Goal: Communication & Community: Answer question/provide support

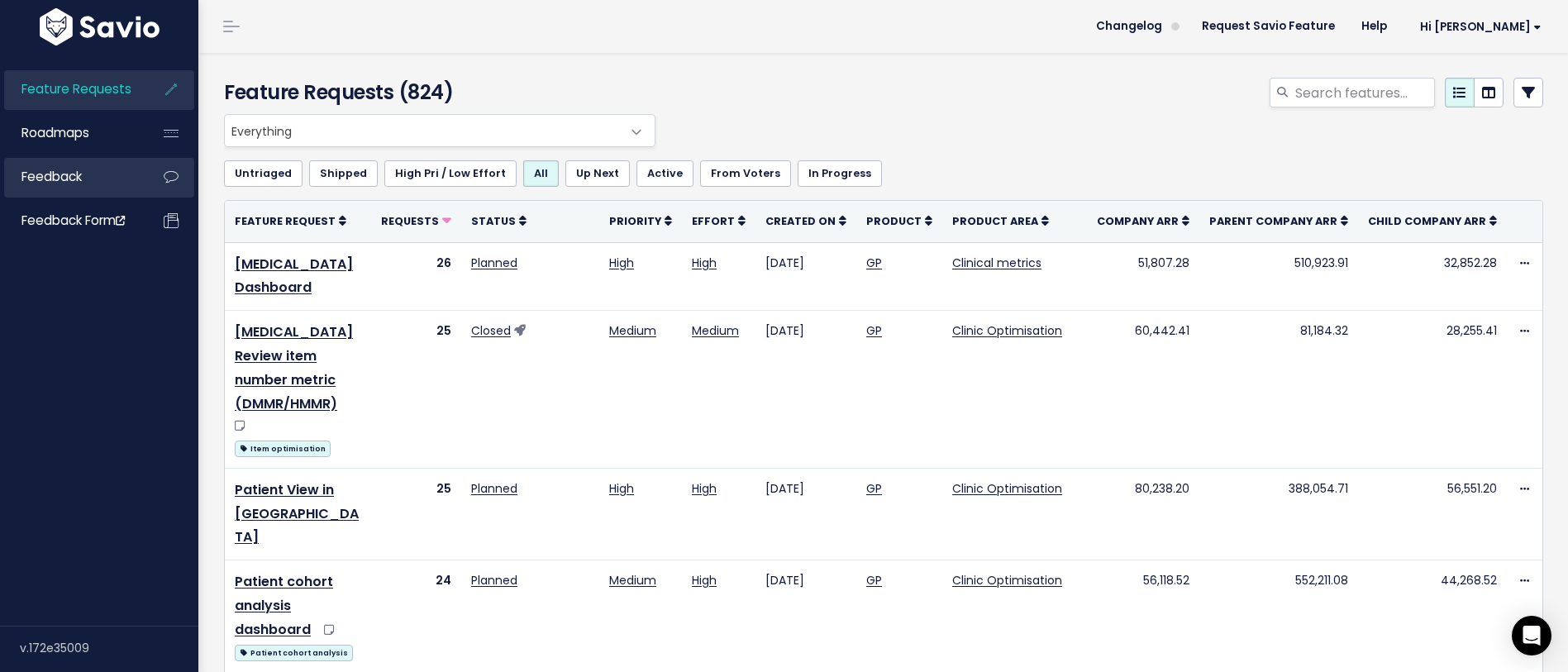
click at [62, 183] on span "Feedback" at bounding box center [51, 176] width 60 height 17
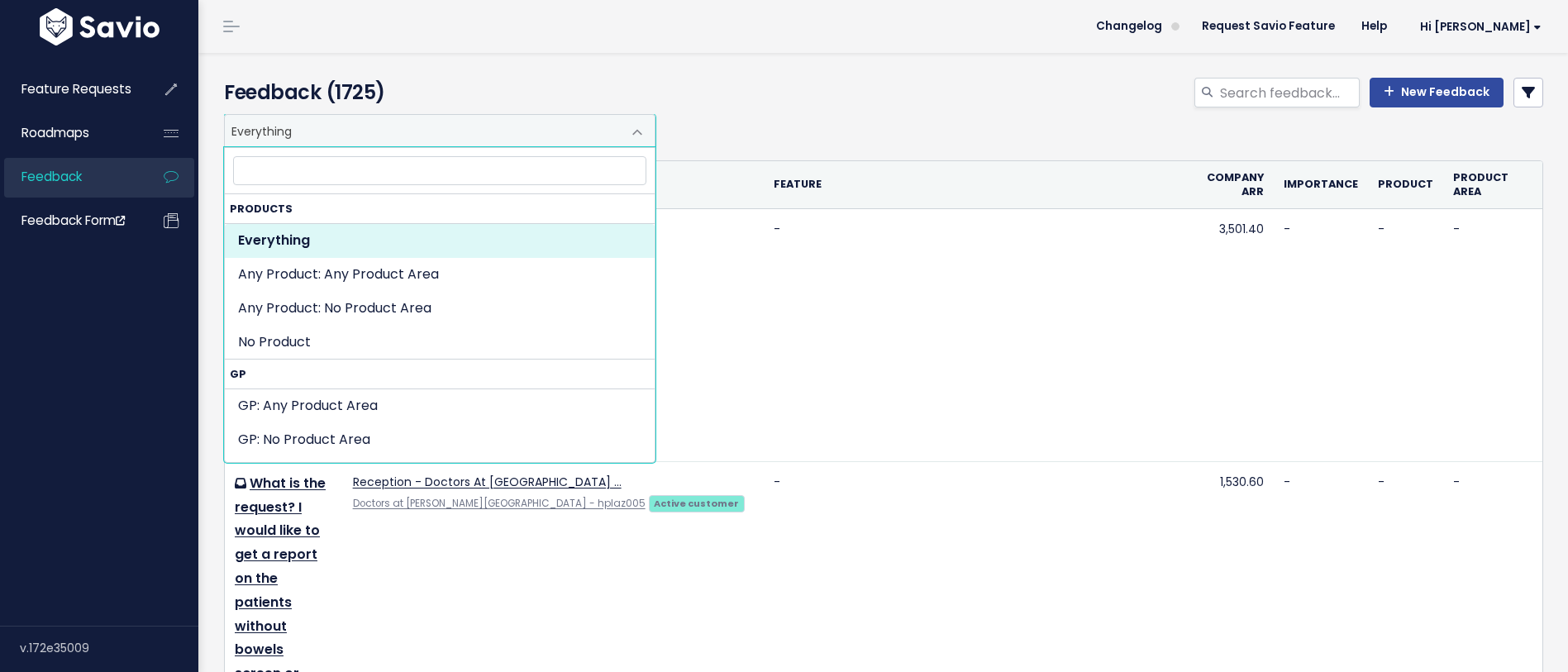
click at [613, 124] on span "Everything" at bounding box center [423, 130] width 397 height 32
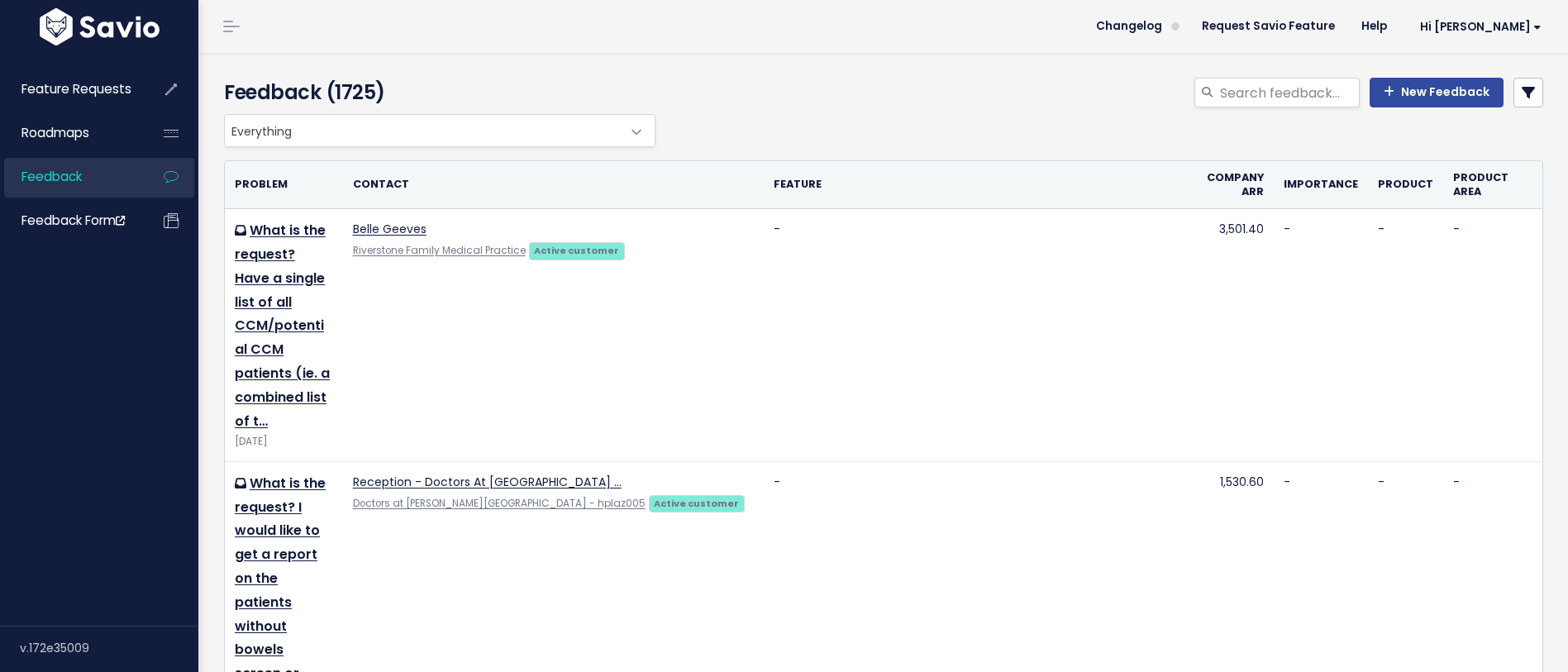
click at [864, 124] on div "Everything Any Product: Any Product Area Any Product: No Product Area No Produc…" at bounding box center [878, 130] width 1319 height 33
click at [90, 103] on link "Feature Requests" at bounding box center [70, 89] width 133 height 38
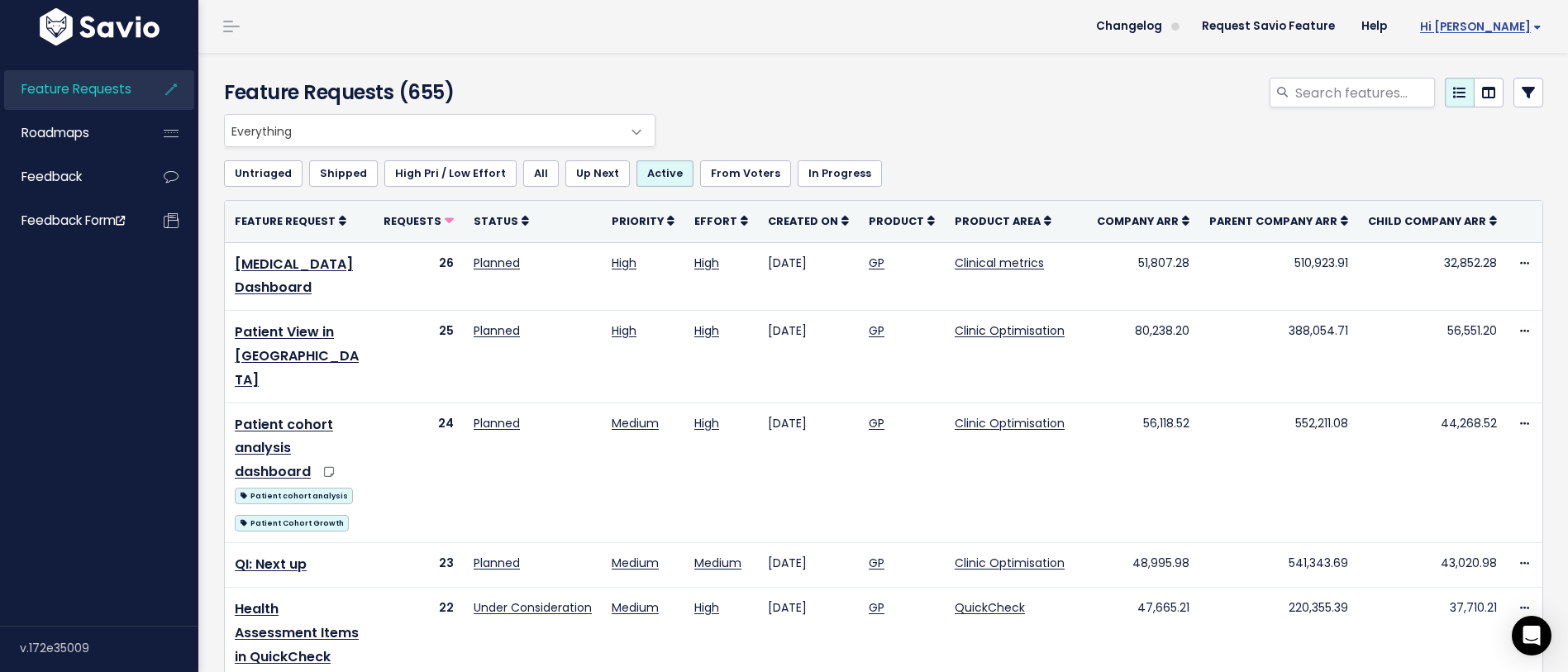
click at [1511, 29] on span "Hi [PERSON_NAME]" at bounding box center [1480, 27] width 122 height 12
click at [641, 137] on span at bounding box center [637, 132] width 33 height 33
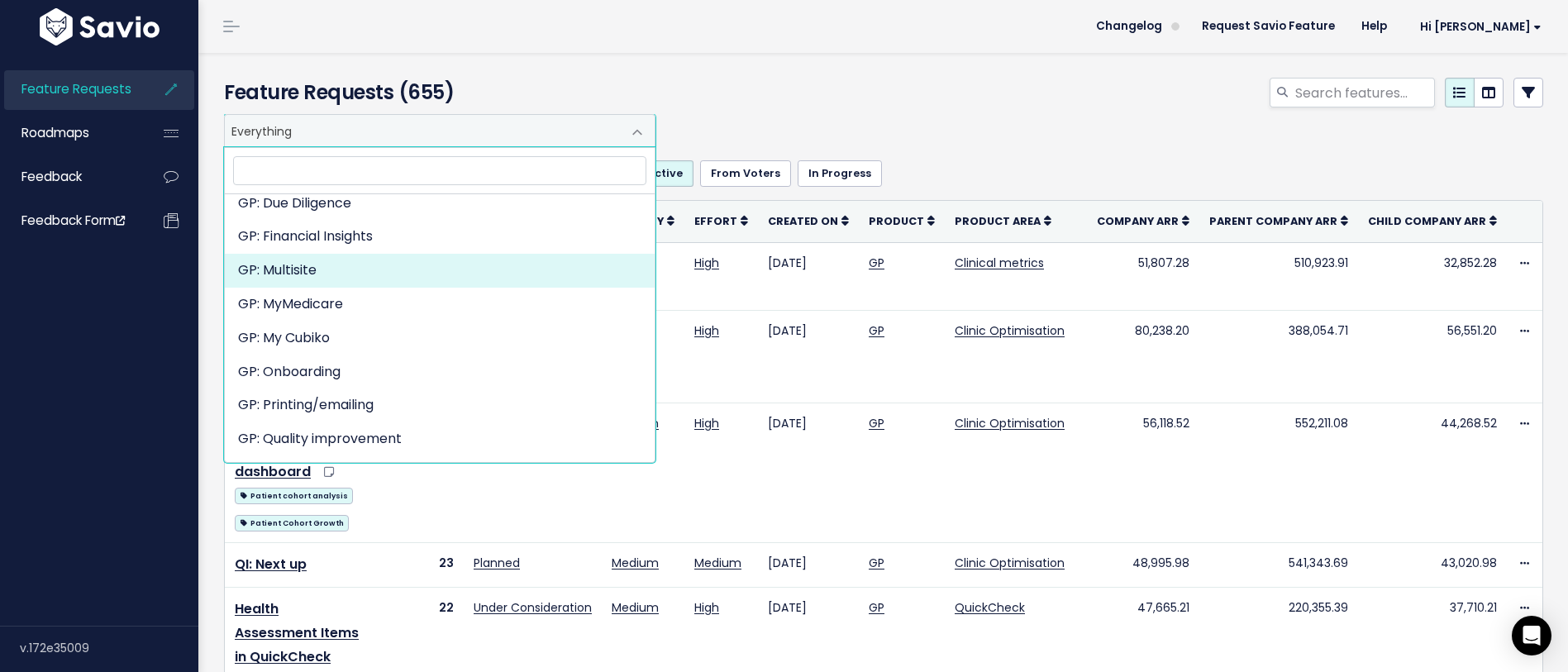
scroll to position [517, 0]
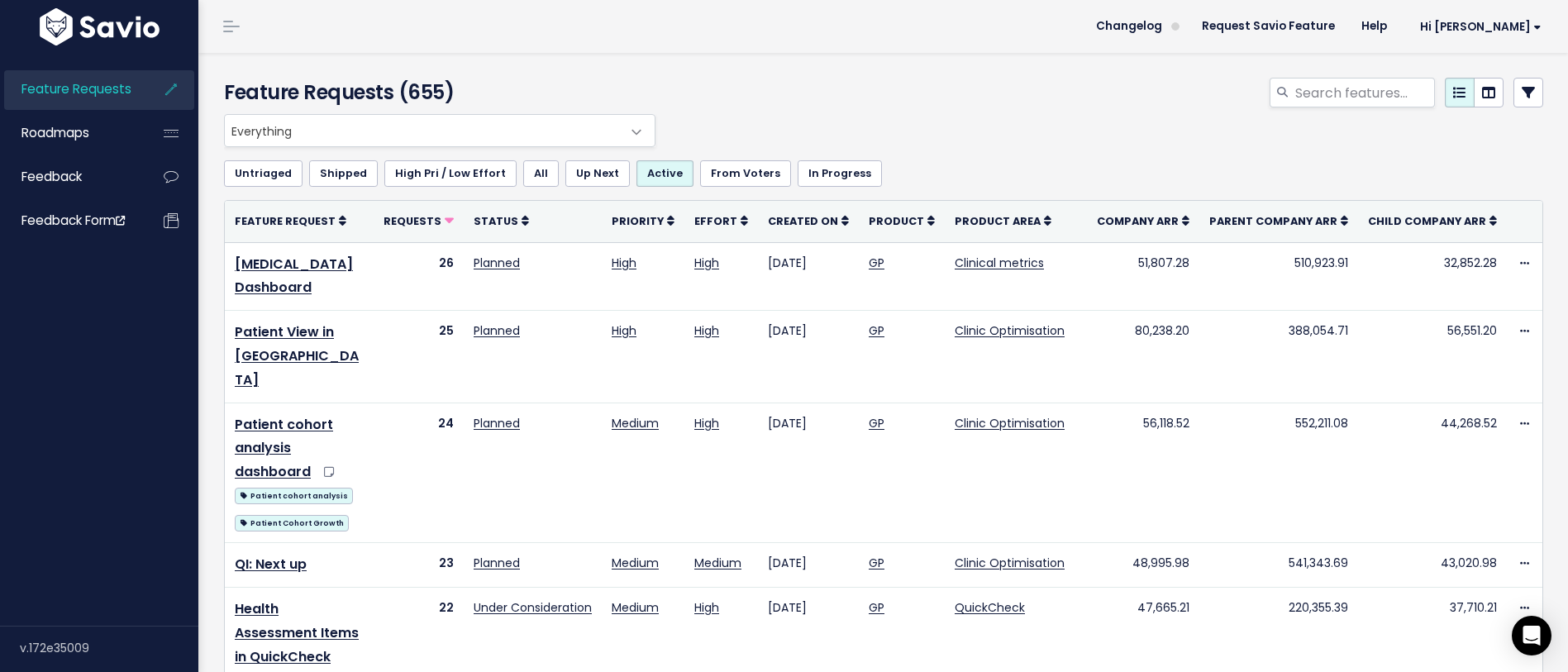
click at [837, 104] on div at bounding box center [1108, 96] width 897 height 36
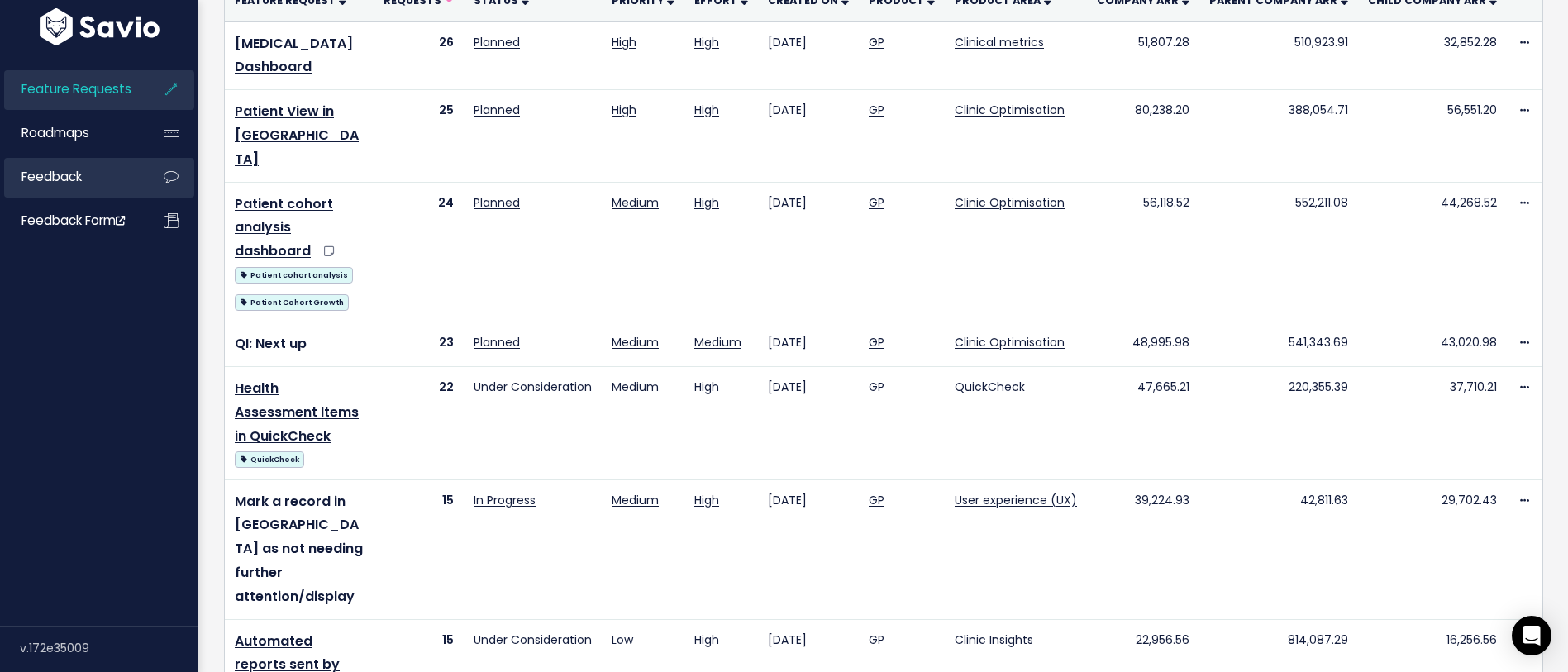
scroll to position [221, 0]
click at [75, 180] on span "Feedback" at bounding box center [51, 176] width 60 height 17
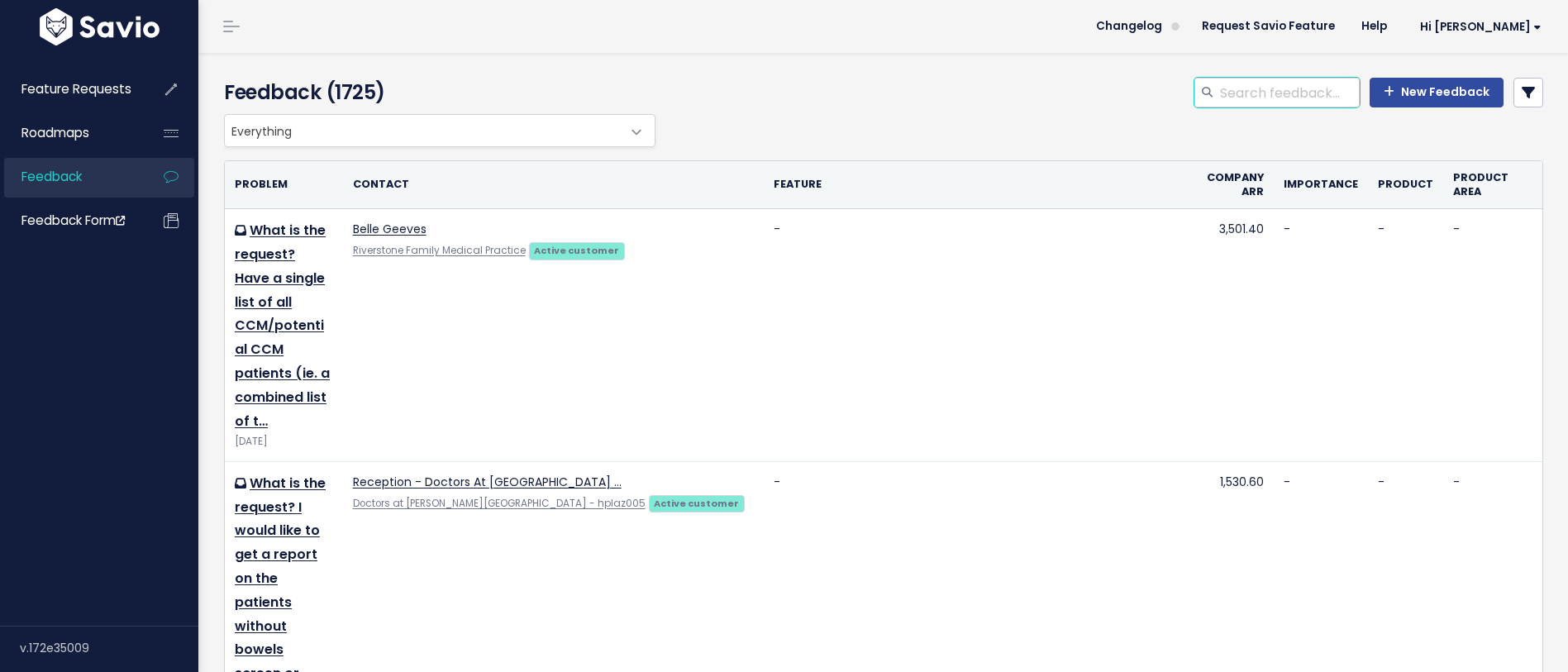
click at [1269, 99] on input "search" at bounding box center [1288, 92] width 141 height 30
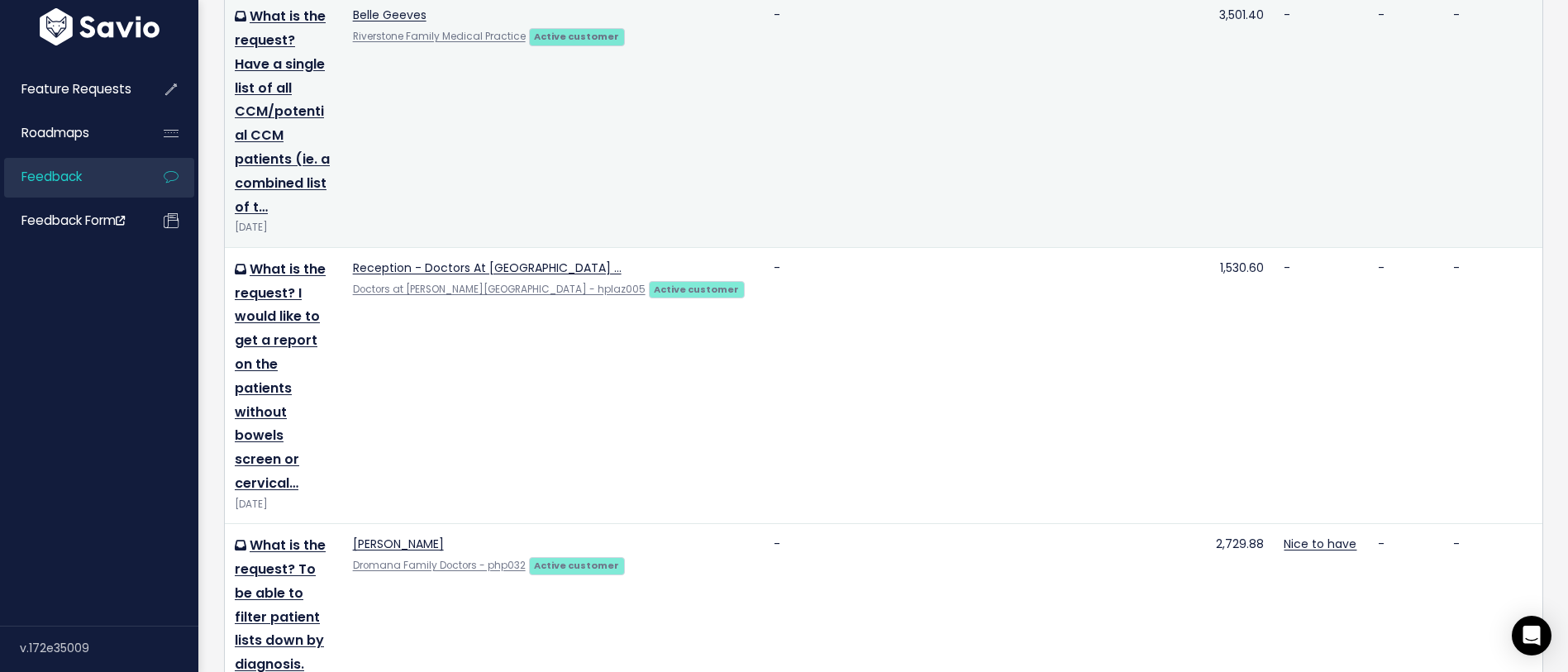
scroll to position [216, 0]
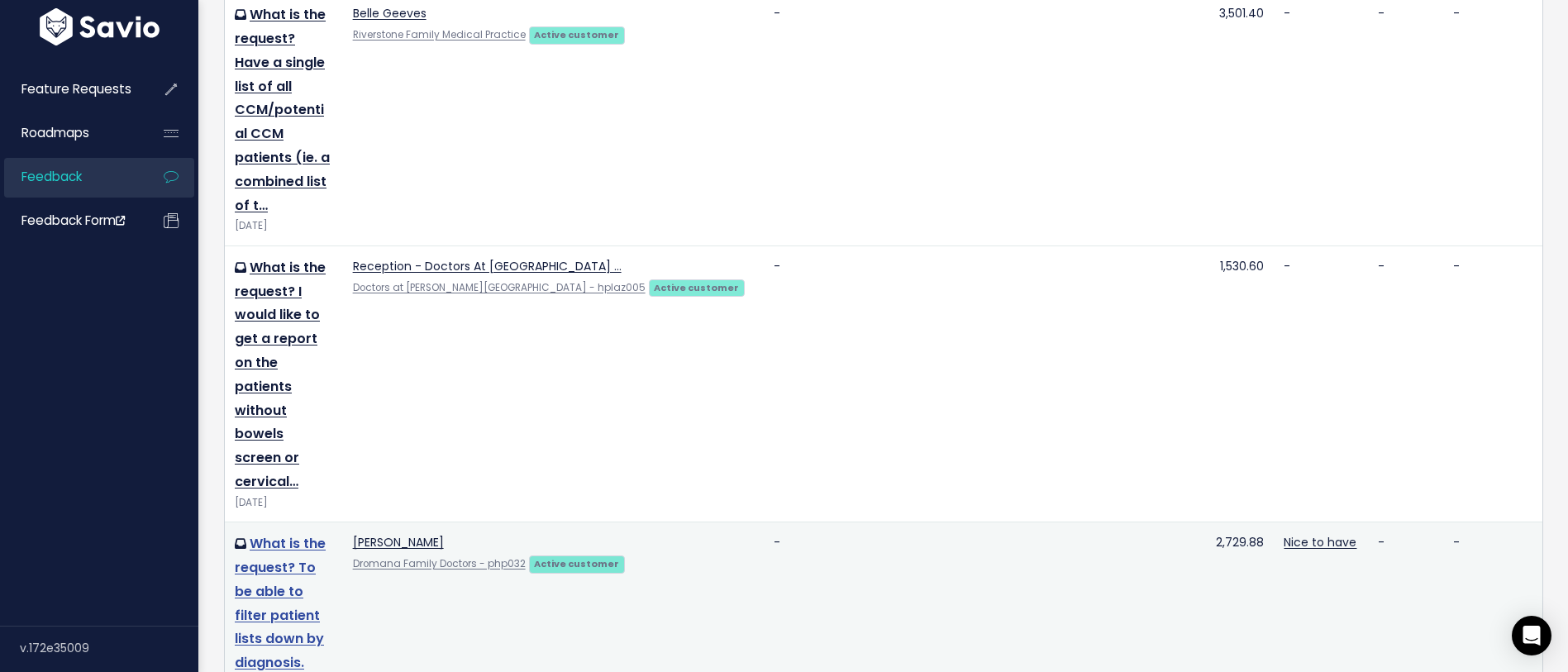
type input "jess har"
click at [303, 534] on link "What is the request? To be able to filter patient lists down by diagnosis. What…" at bounding box center [283, 627] width 97 height 186
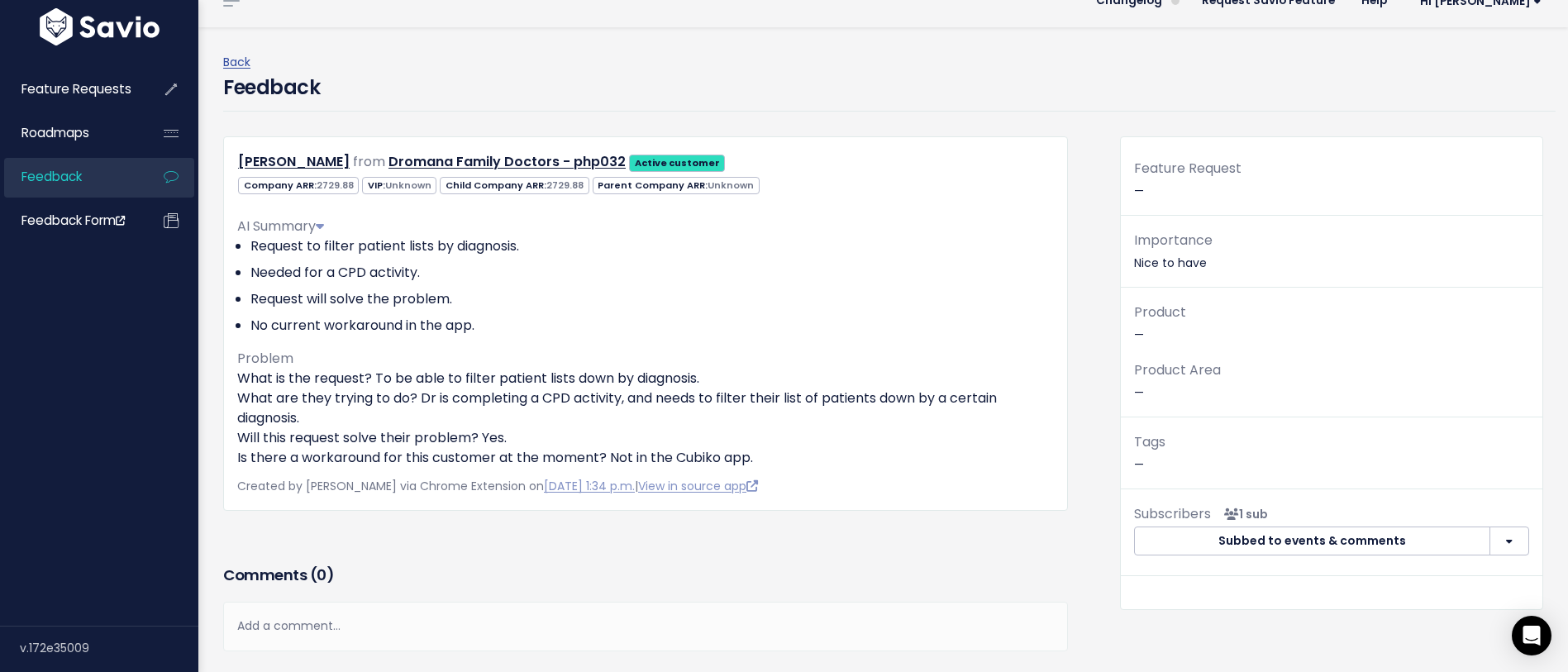
scroll to position [12, 0]
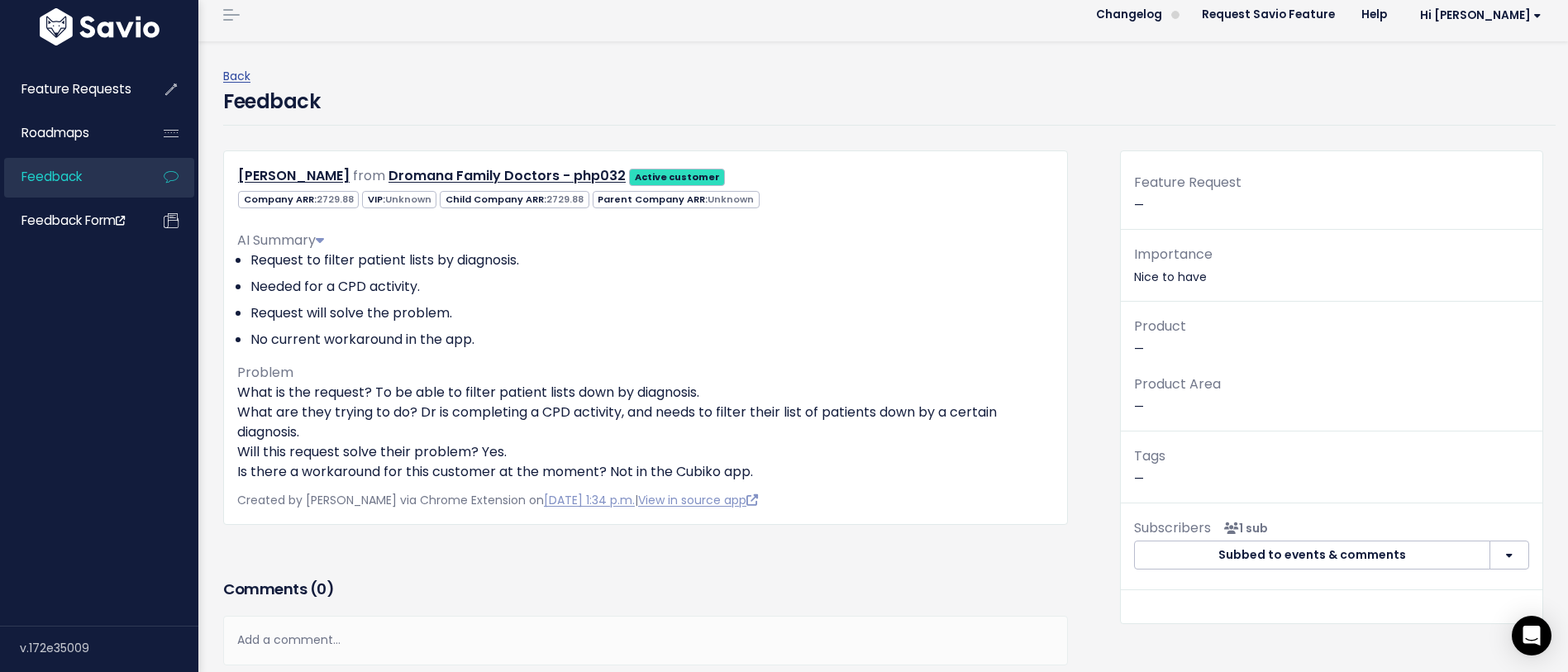
click at [1070, 127] on div "Back Feedback" at bounding box center [889, 96] width 1332 height 109
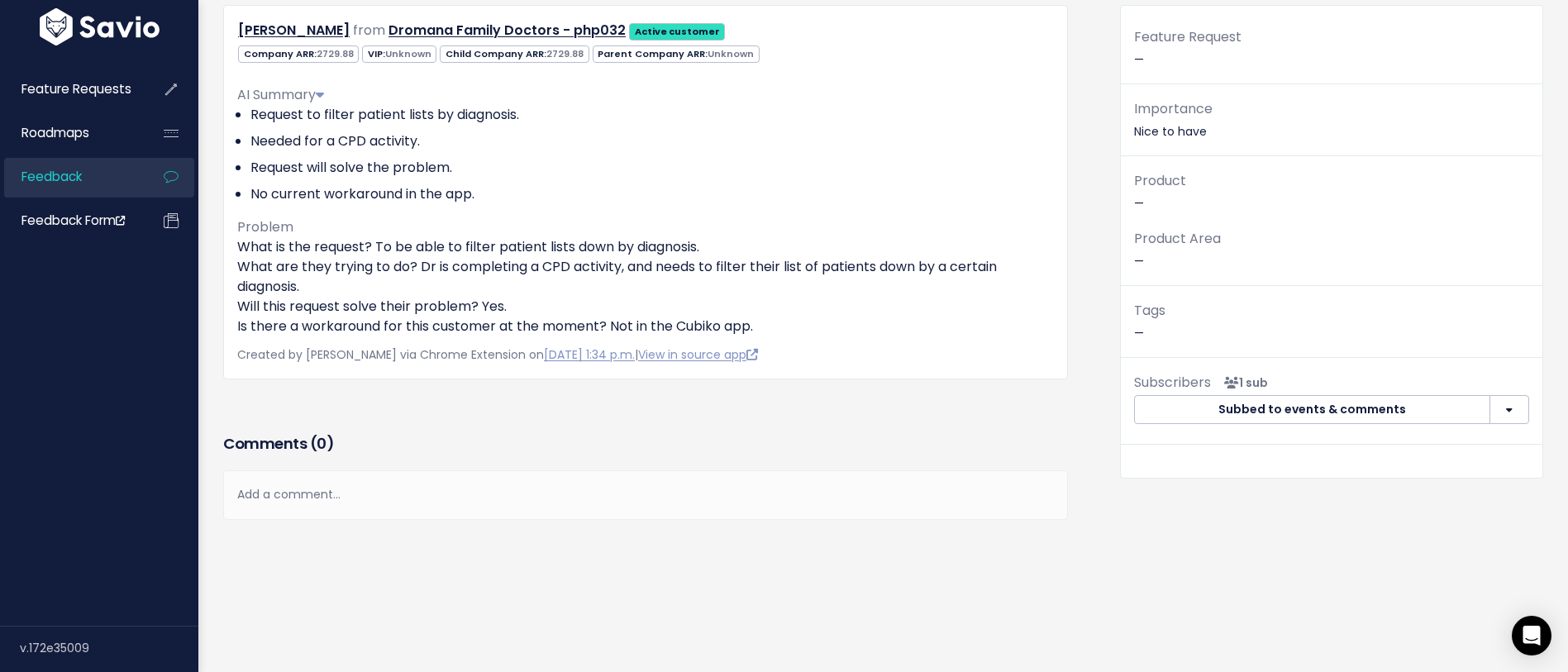
scroll to position [164, 0]
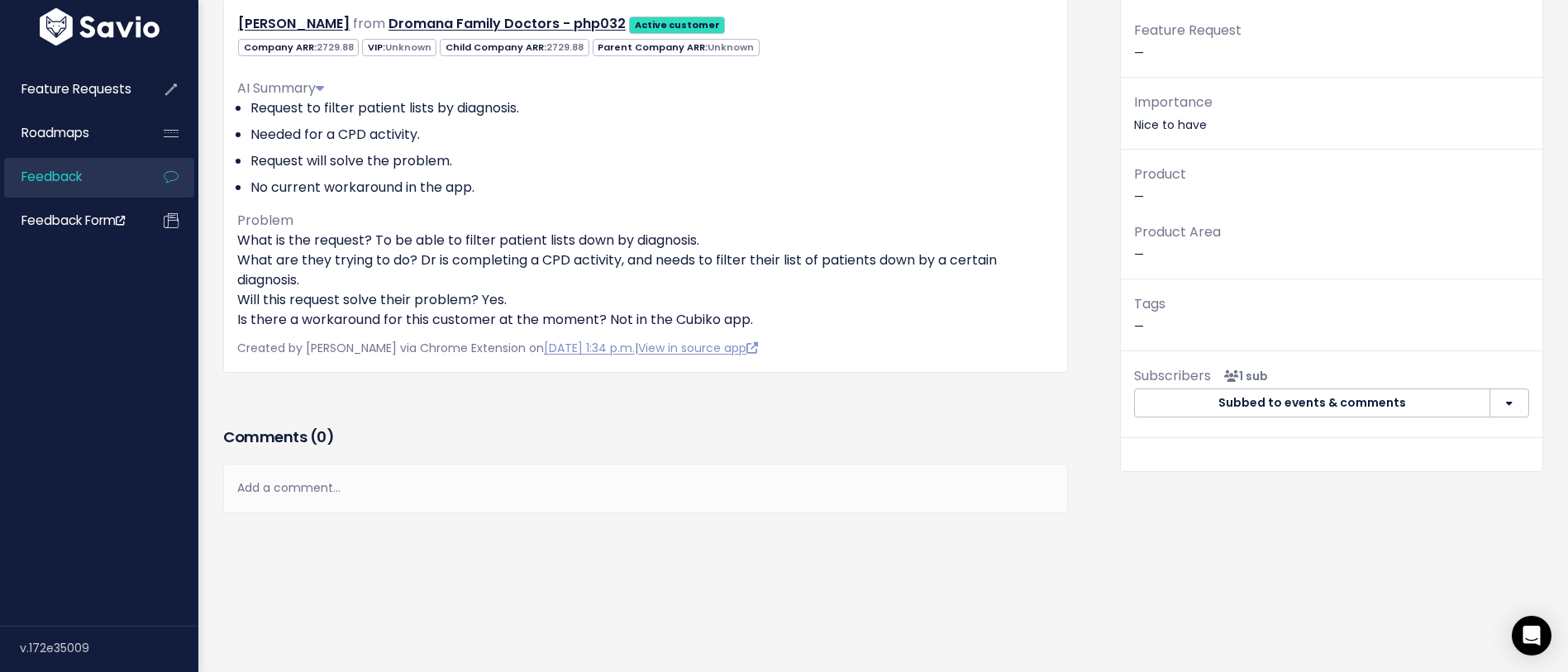
click at [574, 492] on div "Add a comment..." at bounding box center [645, 487] width 845 height 49
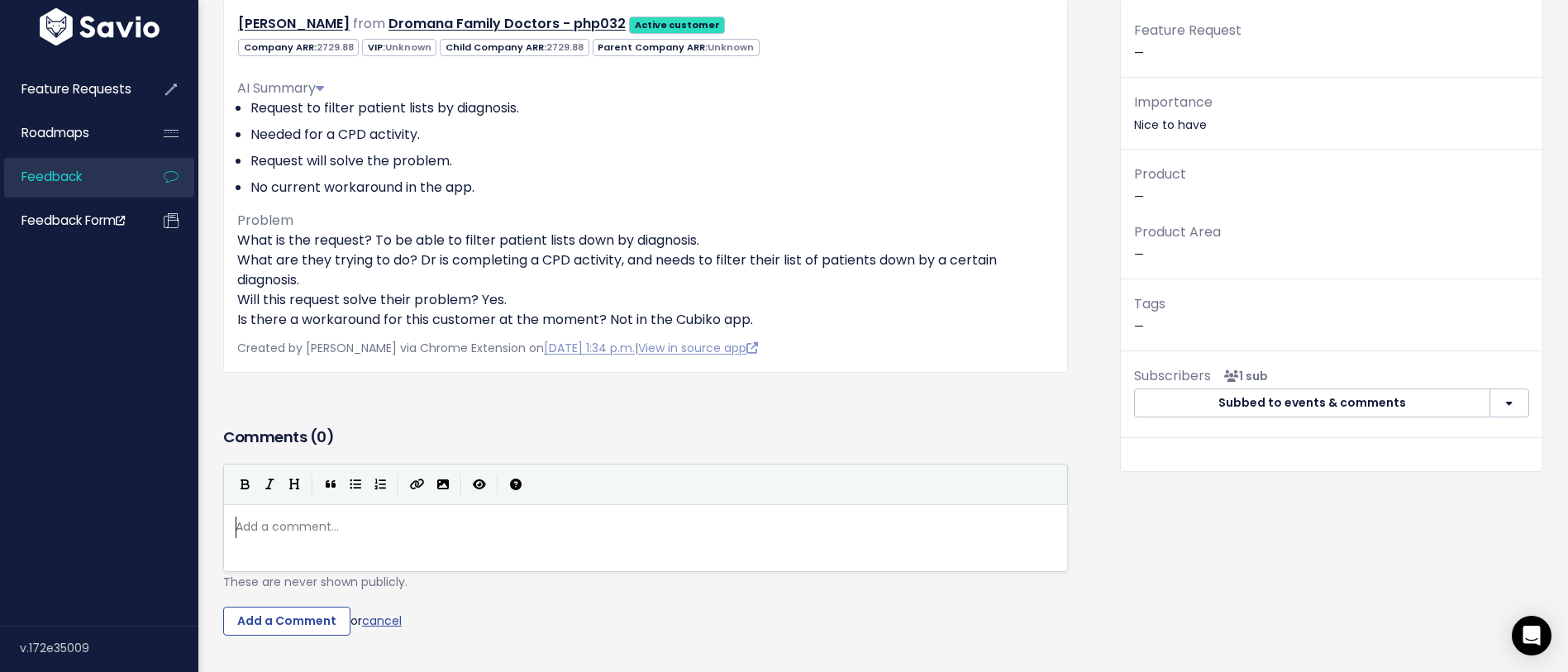
scroll to position [6, 0]
click at [583, 537] on div "Add a comment... ​" at bounding box center [645, 526] width 827 height 27
type textarea "Shou"
type textarea "A"
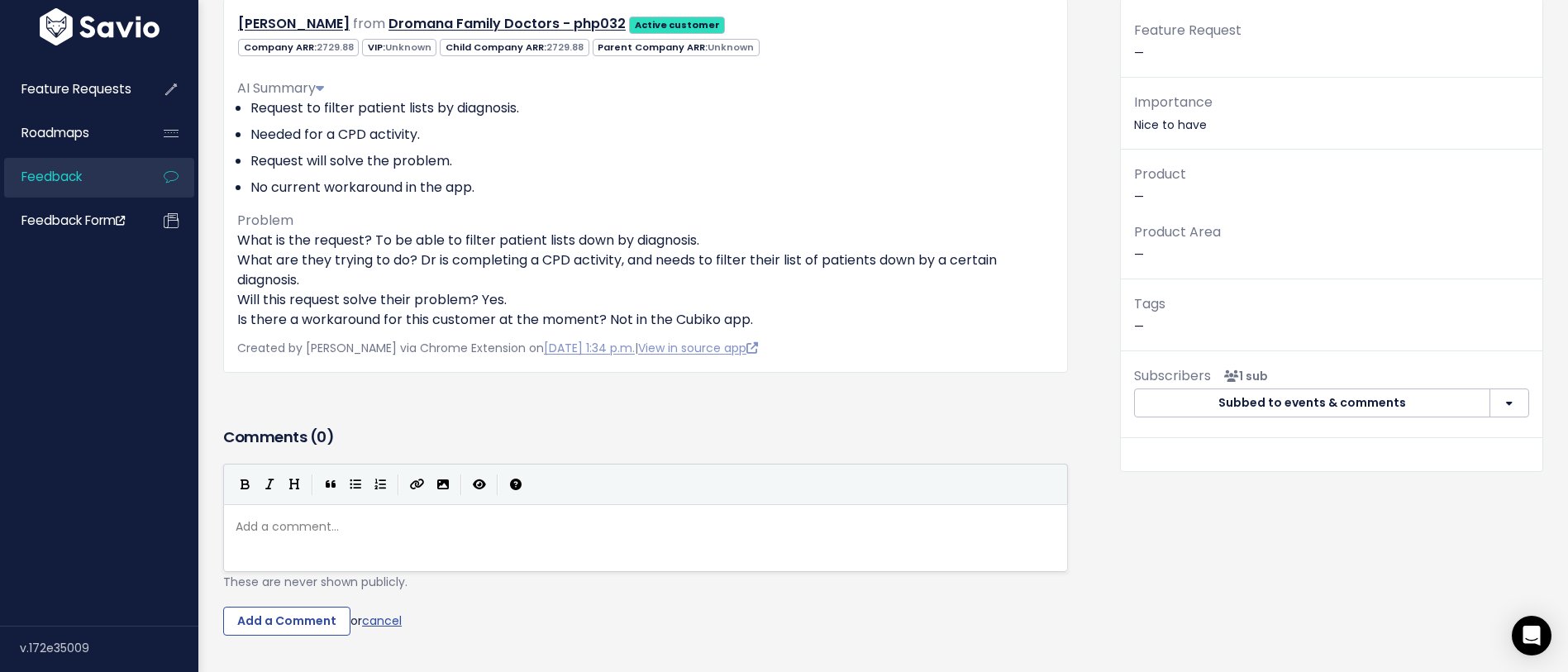
scroll to position [6, 9]
type textarea "Customer responded specificallt with the ability to search"
paste textarea
type textarea "for"
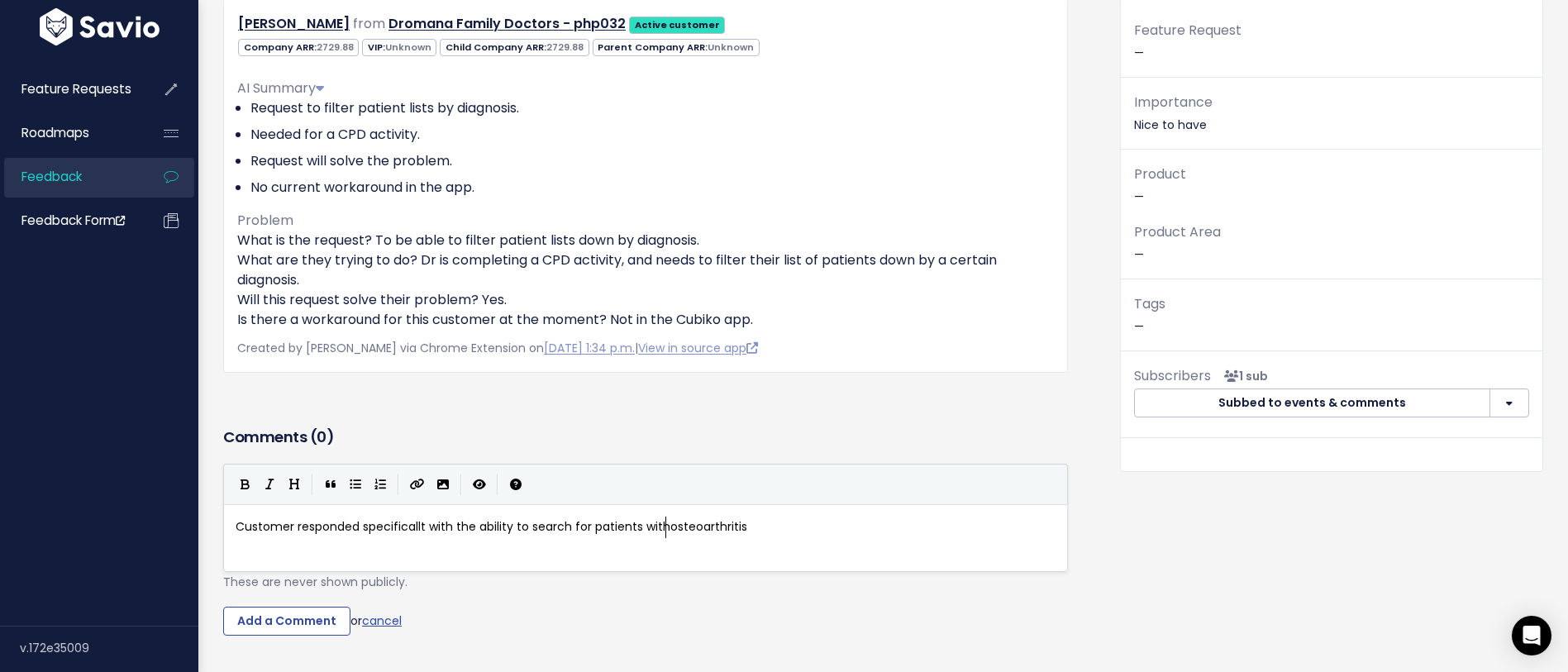
scroll to position [6, 99]
type textarea "for patients with"
click at [408, 528] on span "Customer responded specificallt with the ability to search for patients with os…" at bounding box center [493, 525] width 515 height 16
click at [423, 528] on span "Customer responded specificallt with the ability to search for patients with os…" at bounding box center [493, 525] width 515 height 16
type textarea "y"
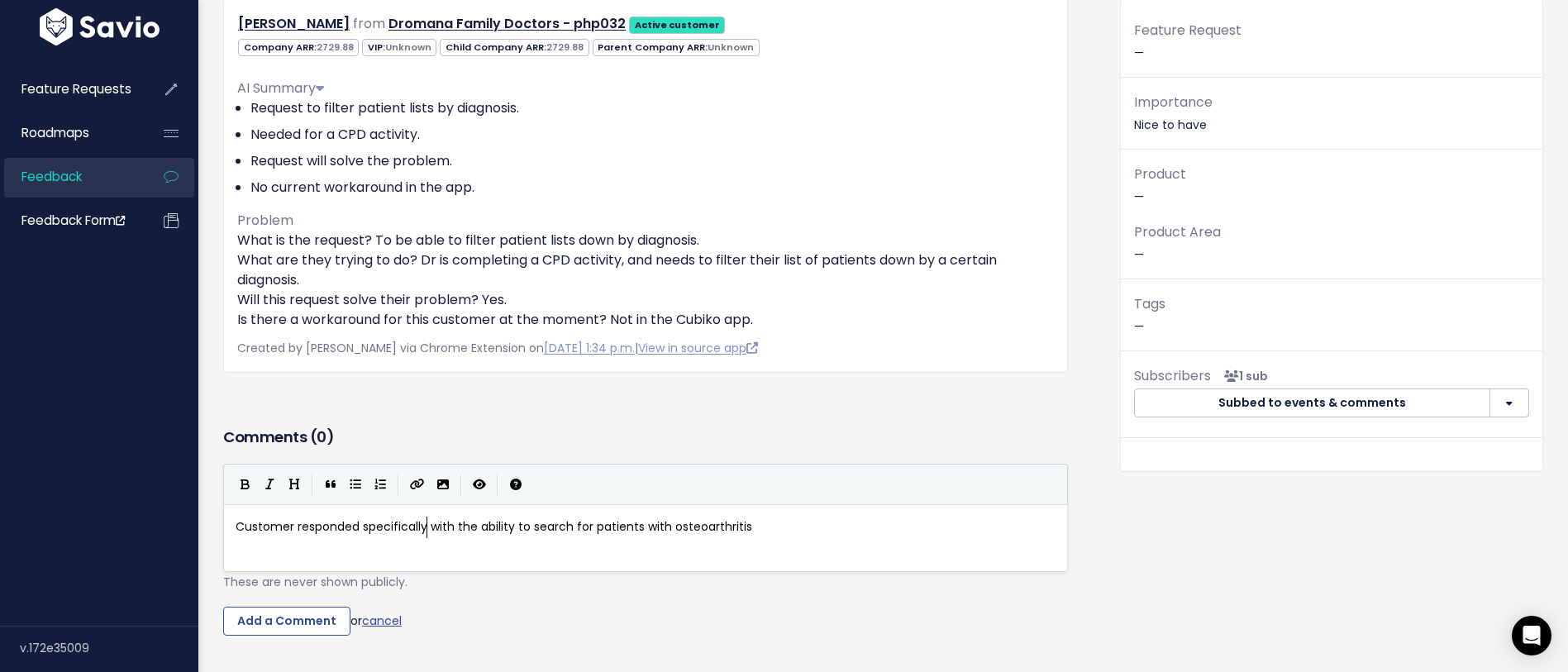
scroll to position [168, 0]
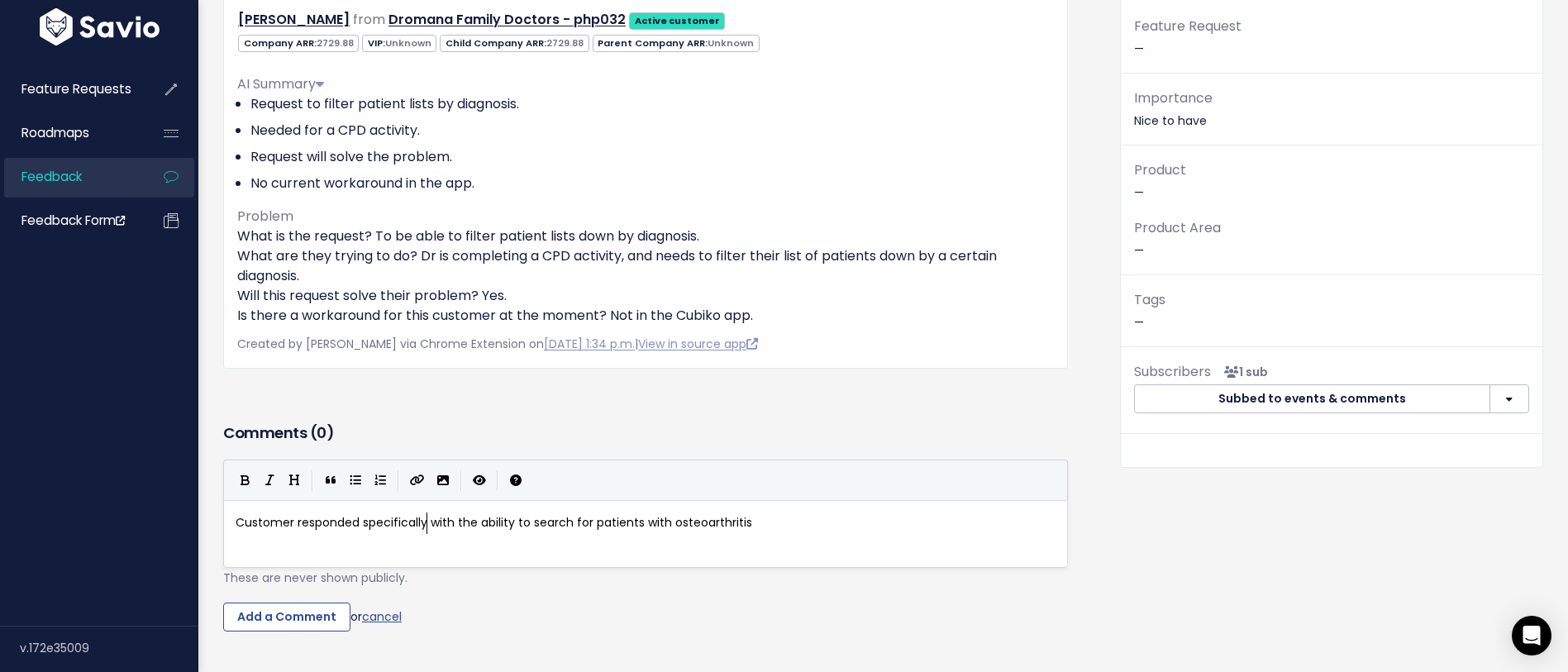
click at [812, 530] on pre "Customer responded specifically with the ability to search for patients with os…" at bounding box center [645, 522] width 827 height 21
click at [307, 620] on input "Add a Comment" at bounding box center [287, 616] width 128 height 30
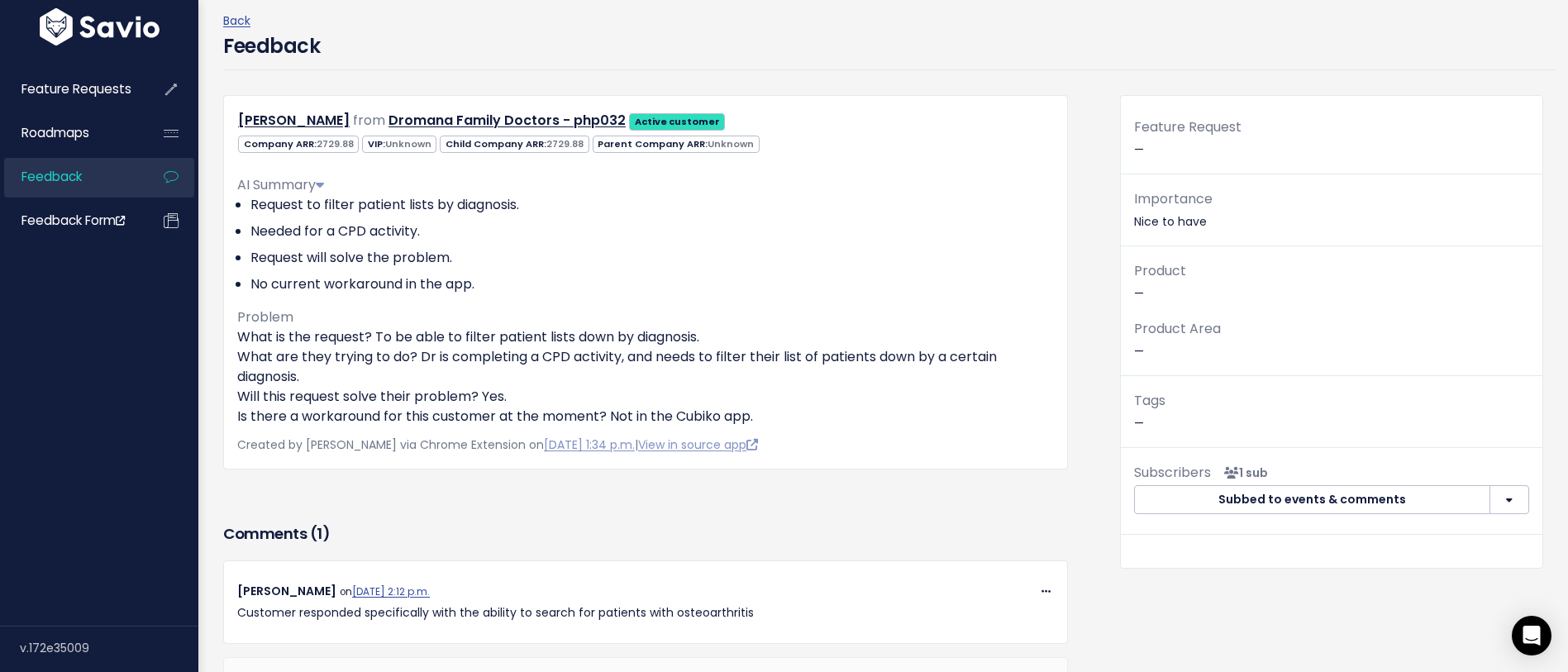
scroll to position [0, 0]
